Goal: Information Seeking & Learning: Check status

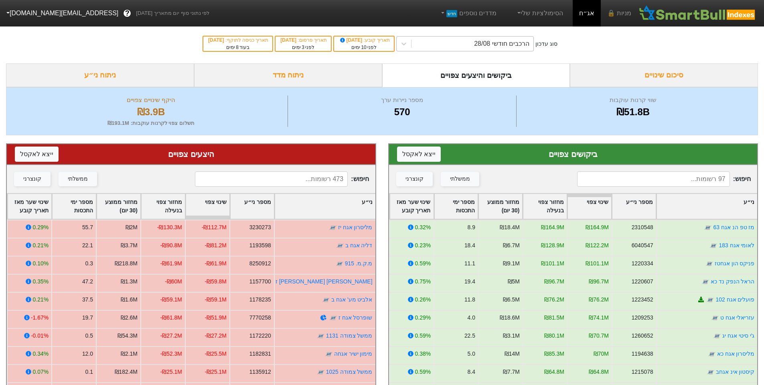
click at [519, 47] on div "הרכבים חודשי 28/08" at bounding box center [501, 44] width 55 height 10
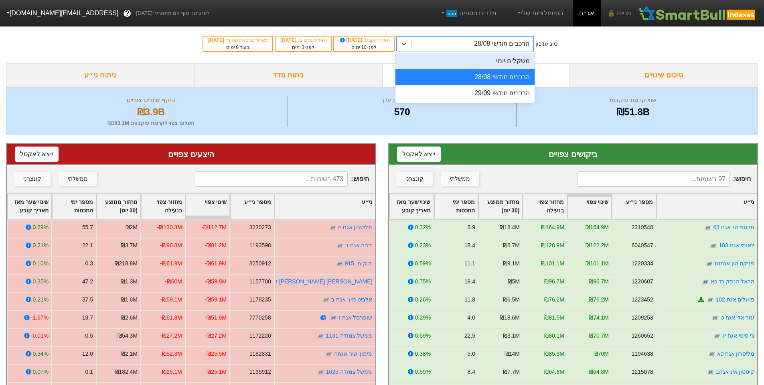
click at [522, 59] on div "משקלים יומי" at bounding box center [464, 61] width 139 height 16
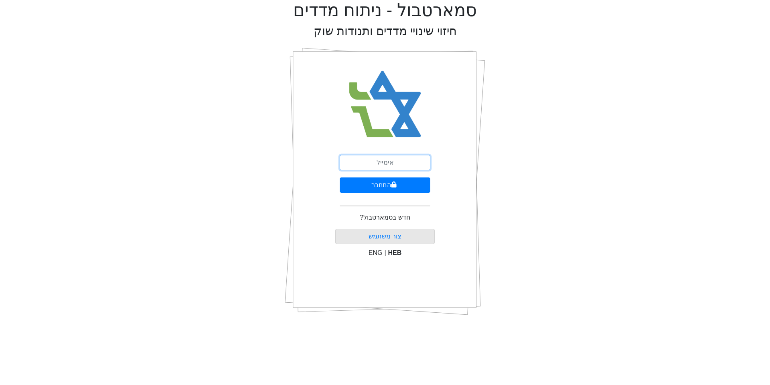
click at [389, 157] on input "email" at bounding box center [385, 162] width 91 height 15
type input "[EMAIL_ADDRESS][DOMAIN_NAME]"
click at [395, 189] on button "התחבר" at bounding box center [385, 184] width 91 height 15
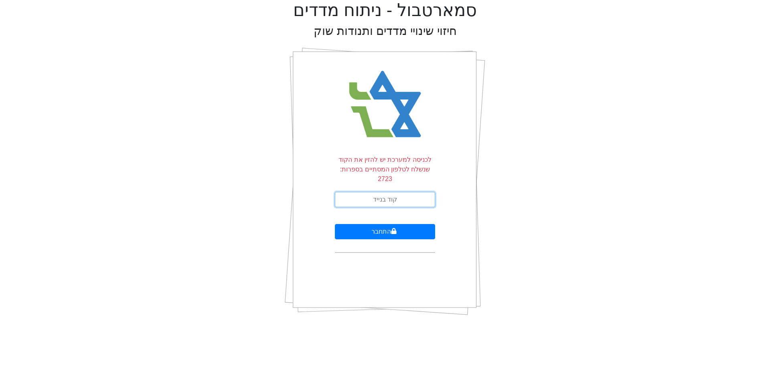
click at [390, 192] on input "text" at bounding box center [385, 199] width 100 height 15
type input "770643"
click at [382, 227] on button "התחבר" at bounding box center [385, 231] width 100 height 15
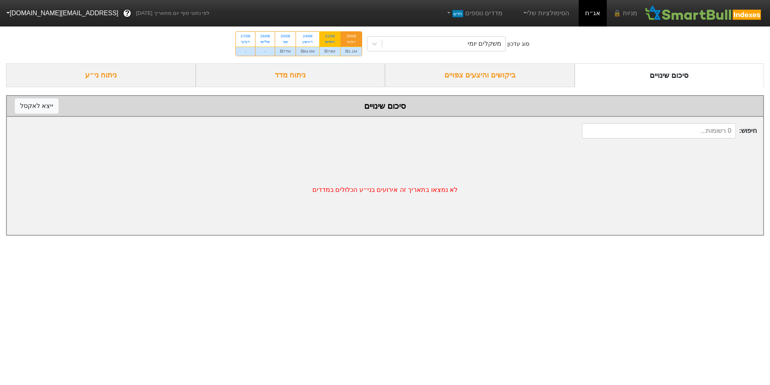
click at [327, 37] on div "21/08" at bounding box center [329, 36] width 11 height 6
click at [327, 37] on input "21/08 חמישי ₪74M" at bounding box center [327, 34] width 5 height 5
radio input "true"
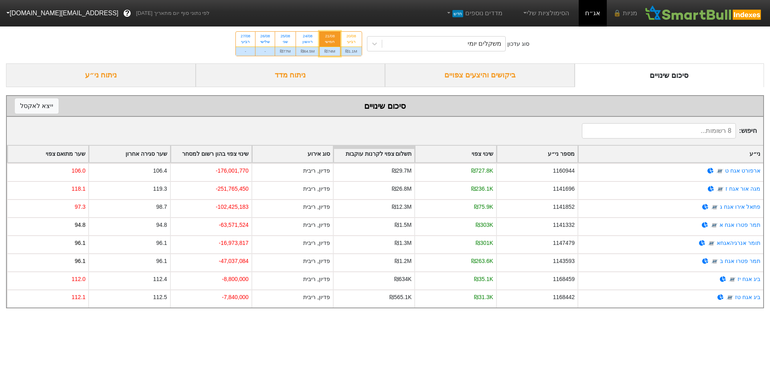
click at [452, 78] on div "ביקושים והיצעים צפויים" at bounding box center [480, 75] width 190 height 24
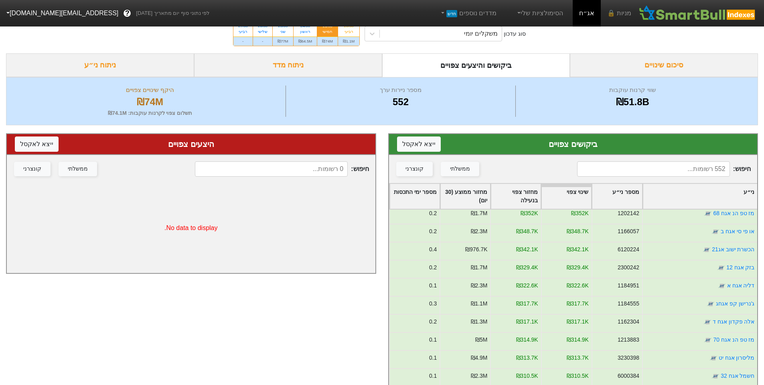
scroll to position [722, 0]
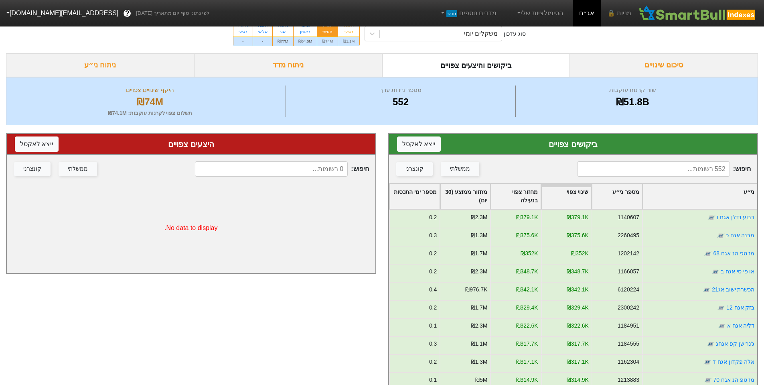
click at [308, 30] on div "ראשון" at bounding box center [305, 32] width 14 height 6
click at [305, 27] on input "24/08 ראשון ₪64.5M" at bounding box center [302, 24] width 5 height 5
radio input "true"
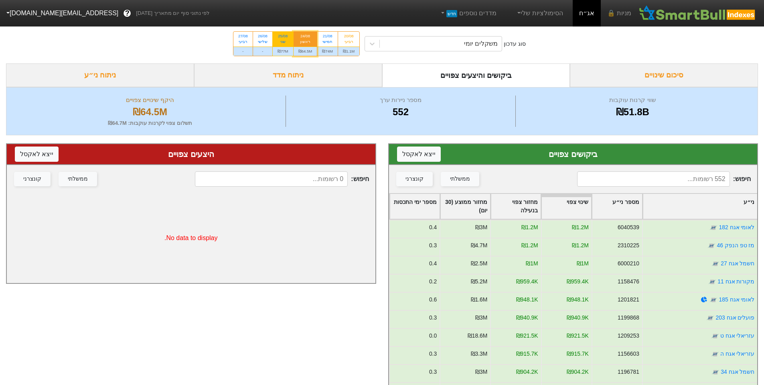
click at [292, 39] on div "25/08 שני" at bounding box center [283, 39] width 20 height 14
click at [283, 37] on input "25/08 שני ₪77M" at bounding box center [280, 34] width 5 height 5
radio input "true"
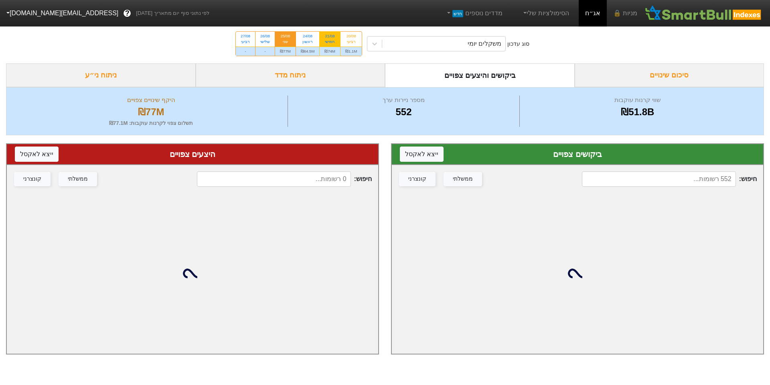
click at [335, 40] on div "חמישי" at bounding box center [329, 42] width 11 height 6
click at [330, 37] on input "21/08 חמישי ₪74M" at bounding box center [327, 34] width 5 height 5
radio input "true"
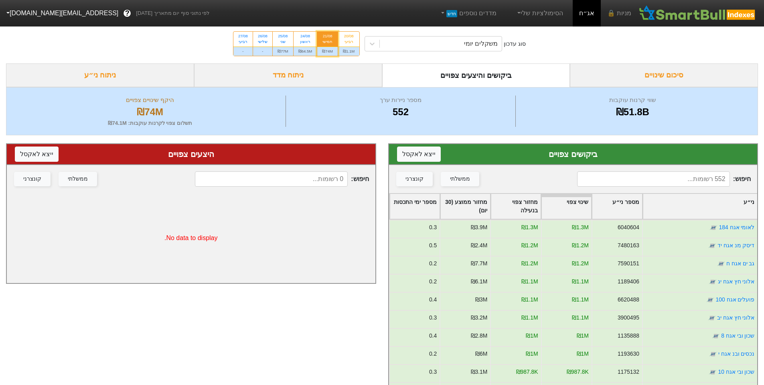
click at [703, 174] on input at bounding box center [653, 178] width 153 height 15
type input "עז"
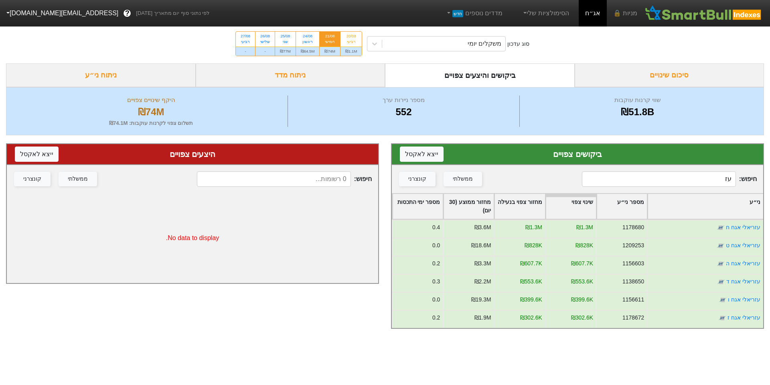
click at [770, 175] on div "ביקושים צפויים ייצא ל אקסל חיפוש : עז ממשלתי קונצרני ני״ע מספר ני״ע שינוי צפוי …" at bounding box center [577, 235] width 385 height 201
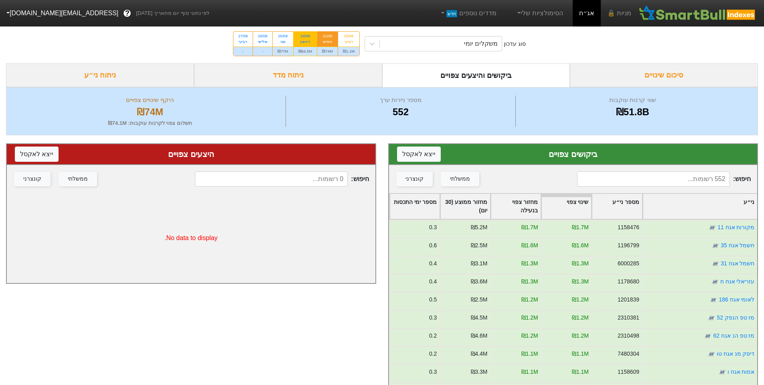
click at [294, 33] on div "24/08 ראשון" at bounding box center [306, 39] width 24 height 14
click at [300, 33] on input "24/08 ראשון ₪64.5M" at bounding box center [302, 34] width 5 height 5
radio input "true"
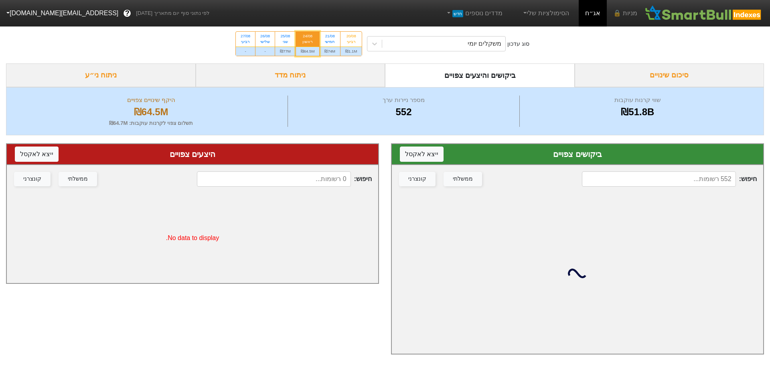
click at [669, 178] on input at bounding box center [659, 178] width 154 height 15
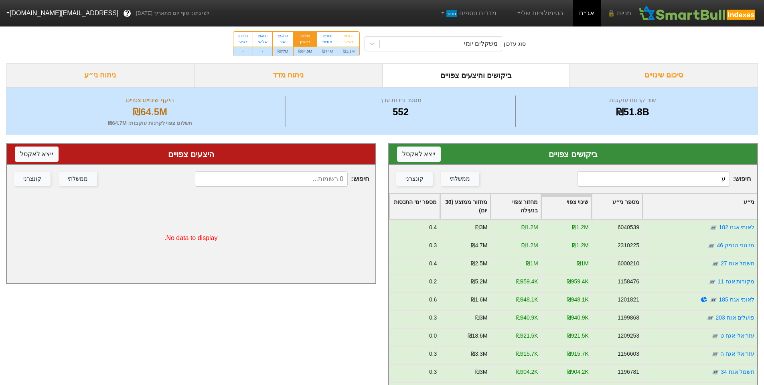
type input "עז"
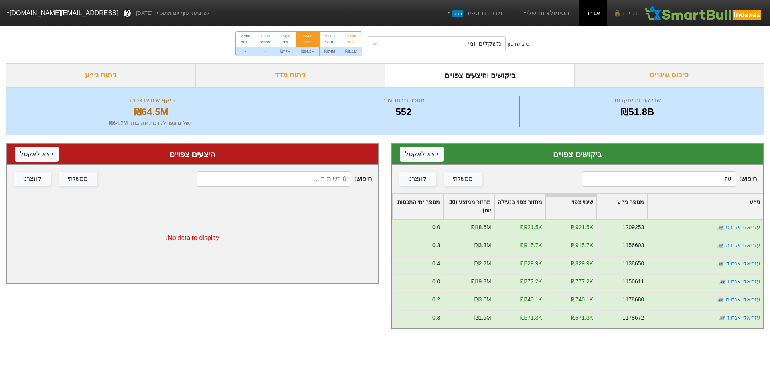
drag, startPoint x: 663, startPoint y: 181, endPoint x: 770, endPoint y: 171, distance: 107.6
click at [770, 172] on div "ביקושים צפויים ייצא ל אקסל חיפוש : עז ממשלתי קונצרני ני״ע מספר ני״ע שינוי צפוי …" at bounding box center [577, 235] width 385 height 201
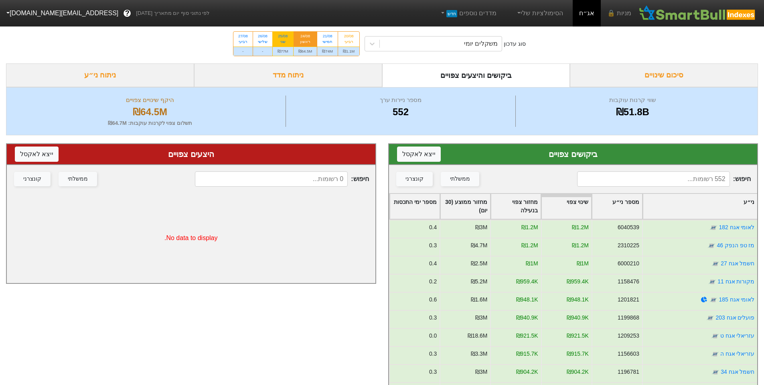
click at [287, 41] on div "שני" at bounding box center [283, 42] width 11 height 6
click at [283, 37] on input "25/08 שני ₪77M" at bounding box center [280, 34] width 5 height 5
radio input "true"
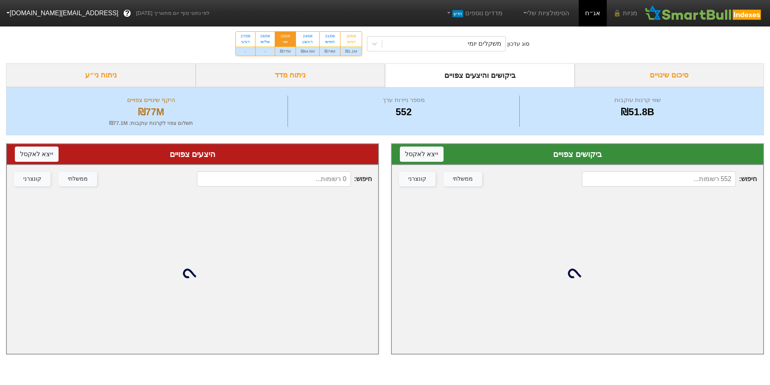
click at [686, 182] on input at bounding box center [659, 178] width 154 height 15
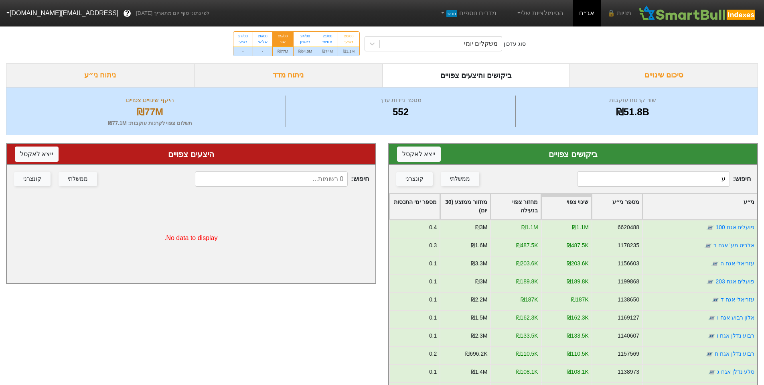
type input "עז"
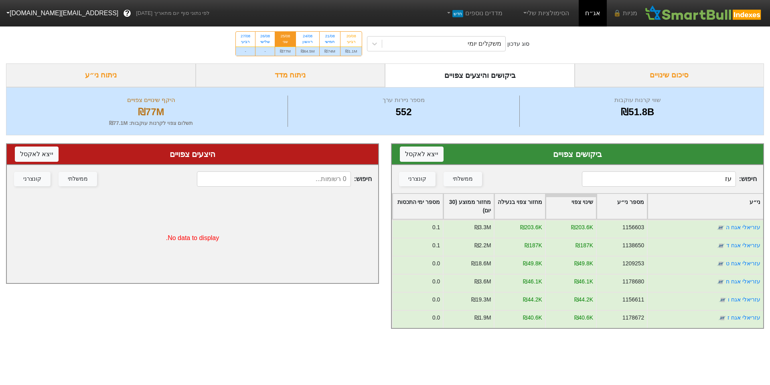
drag, startPoint x: 686, startPoint y: 177, endPoint x: 770, endPoint y: 163, distance: 85.0
click at [770, 163] on div "ביקושים צפויים ייצא ל אקסל חיפוש : עז ממשלתי קונצרני ני״ע מספר ני״ע שינוי צפוי …" at bounding box center [577, 235] width 385 height 201
